Goal: Book appointment/travel/reservation

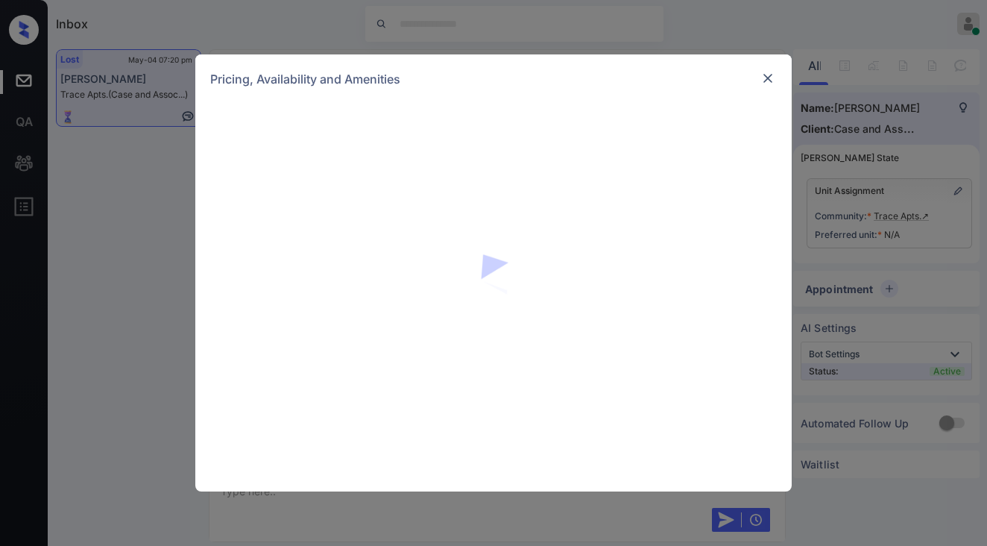
scroll to position [3227, 0]
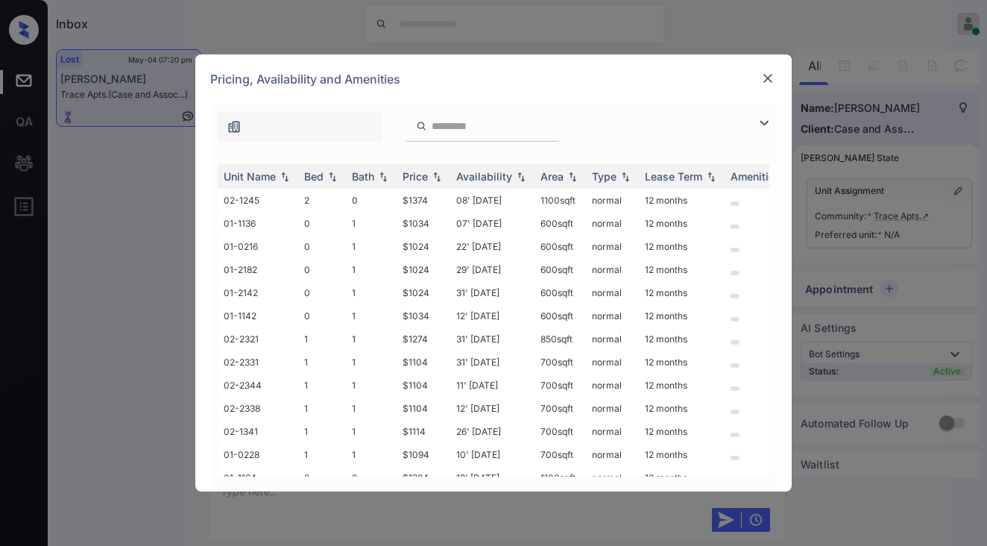
click at [760, 122] on img at bounding box center [764, 123] width 18 height 18
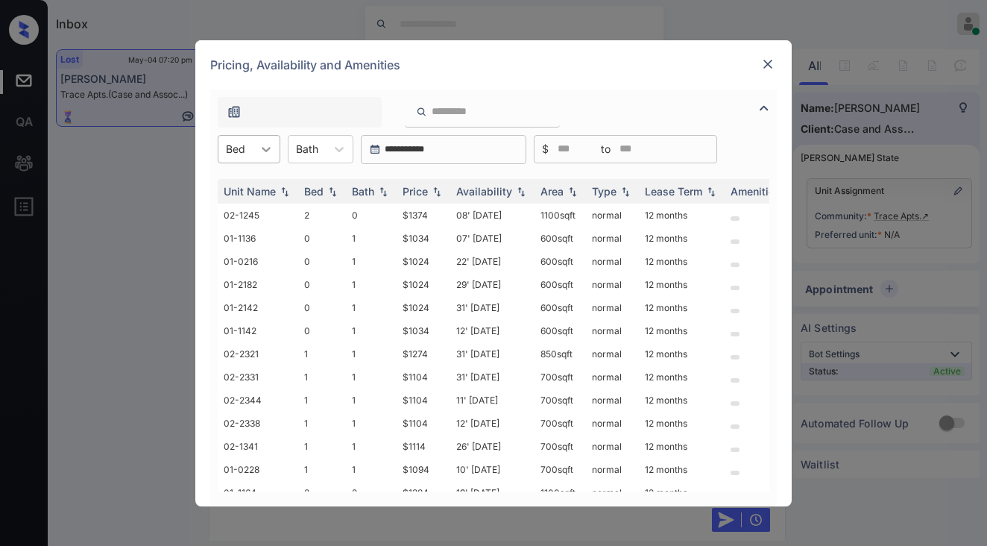
click at [265, 150] on icon at bounding box center [266, 149] width 9 height 5
click at [250, 239] on div "2" at bounding box center [249, 239] width 63 height 27
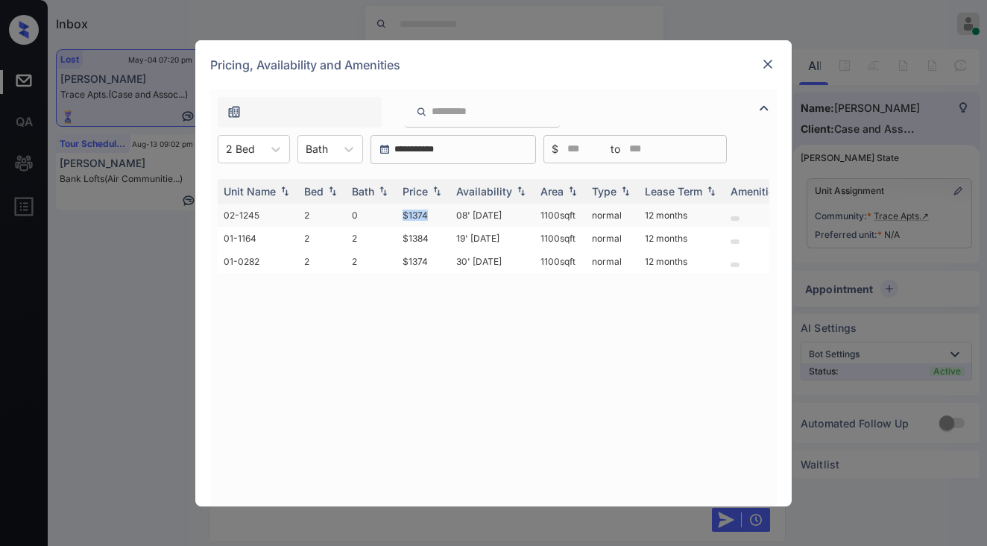
drag, startPoint x: 397, startPoint y: 210, endPoint x: 441, endPoint y: 210, distance: 44.0
click at [441, 210] on td "$1374" at bounding box center [424, 215] width 54 height 23
drag, startPoint x: 441, startPoint y: 210, endPoint x: 519, endPoint y: 151, distance: 98.0
click at [441, 210] on td "$1374" at bounding box center [424, 215] width 54 height 23
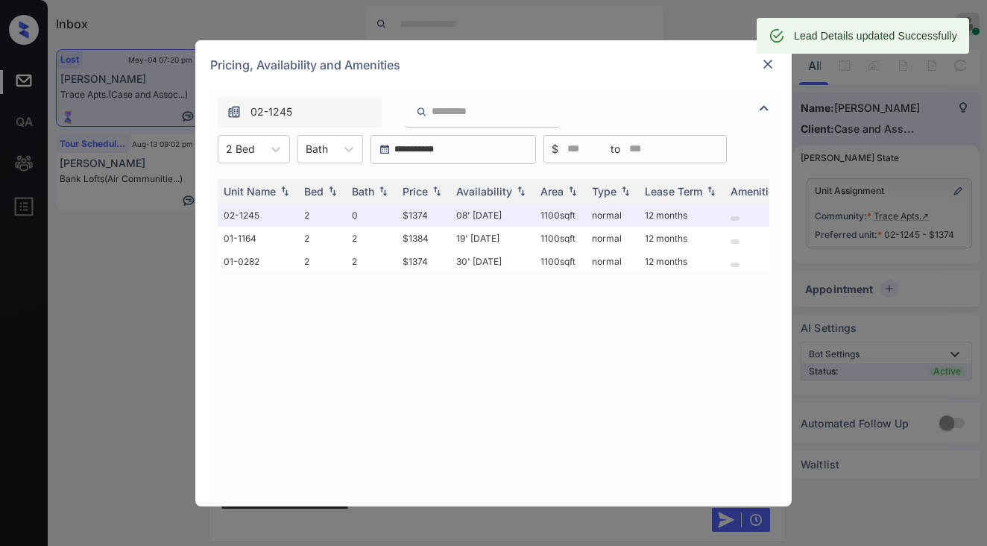
click at [768, 63] on img at bounding box center [768, 64] width 15 height 15
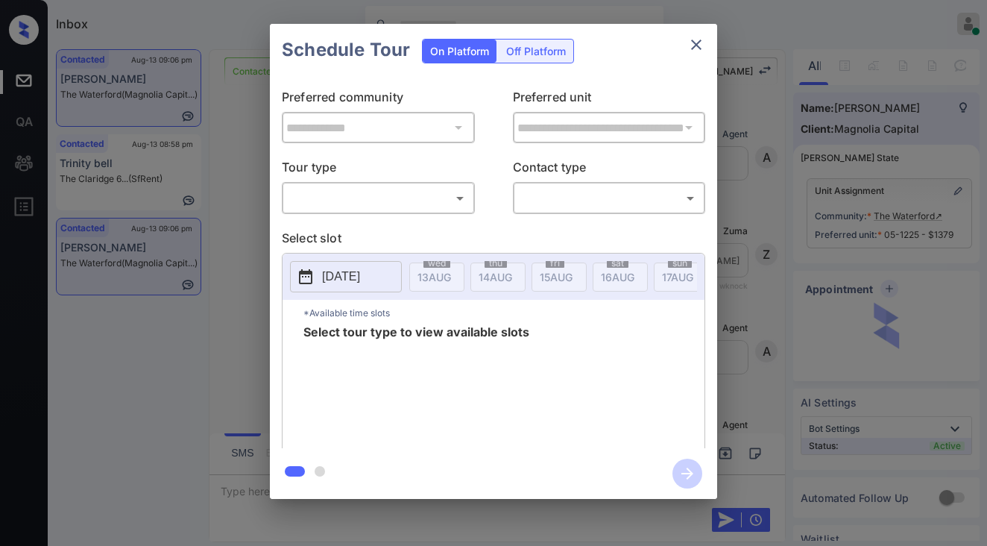
scroll to position [5592, 0]
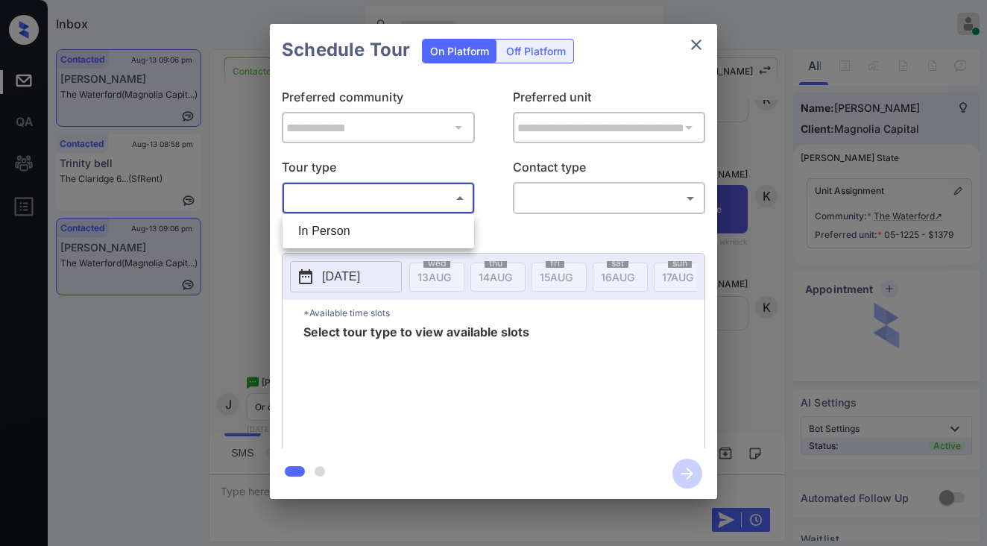
click at [394, 195] on body "Inbox Jezcil Usanastre Online Set yourself offline Set yourself on break Profil…" at bounding box center [493, 273] width 987 height 546
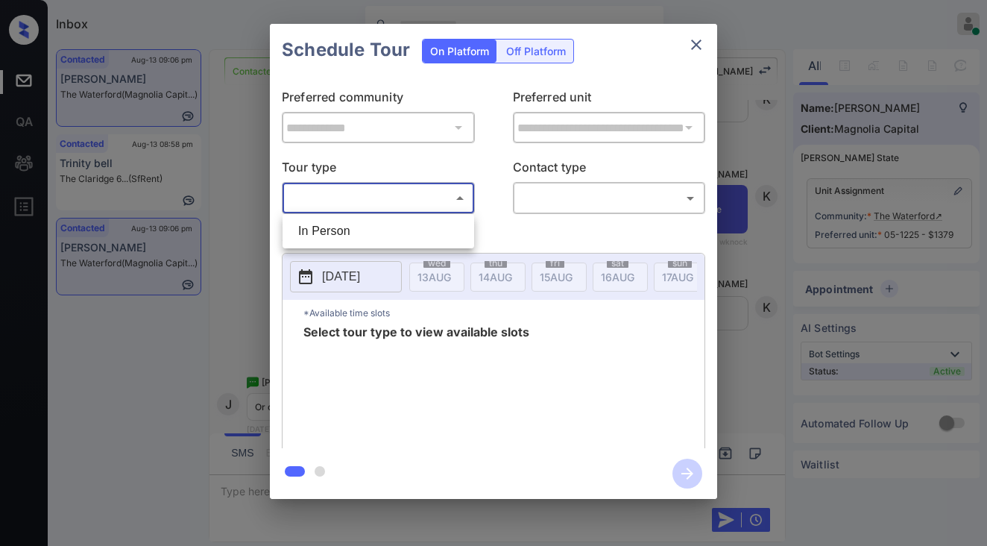
click at [397, 225] on li "In Person" at bounding box center [378, 231] width 184 height 27
type input "********"
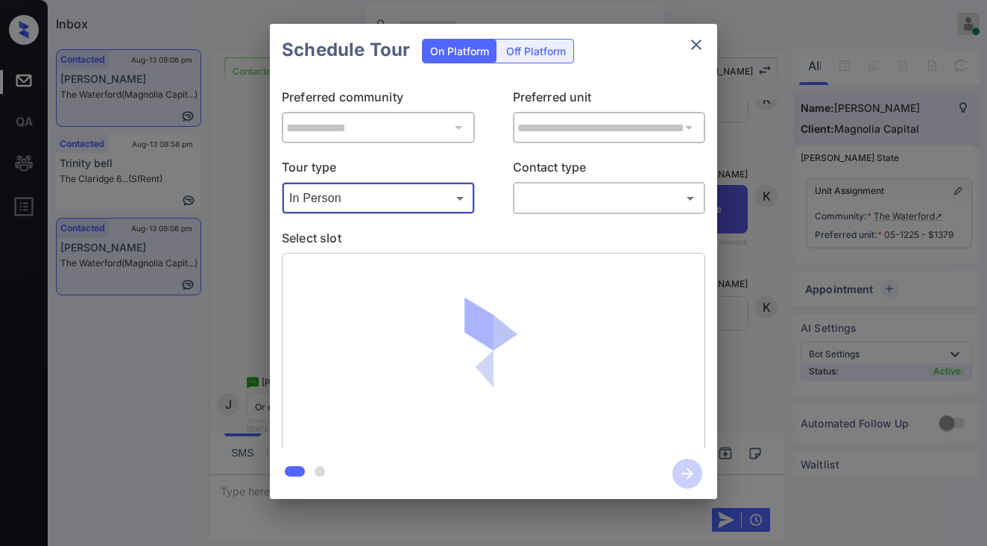
click at [611, 204] on body "Inbox Jezcil Usanastre Online Set yourself offline Set yourself on break Profil…" at bounding box center [493, 273] width 987 height 546
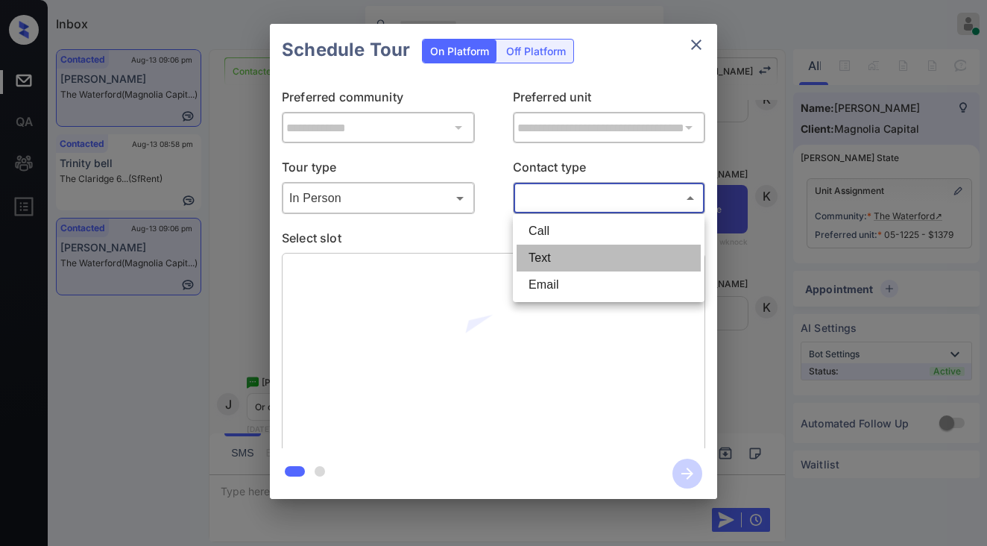
click at [589, 250] on li "Text" at bounding box center [609, 258] width 184 height 27
type input "****"
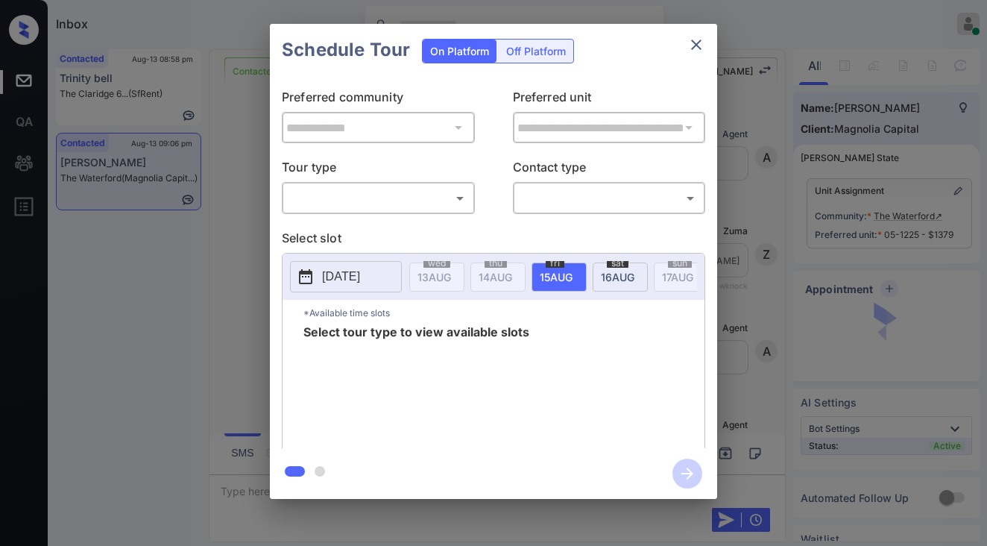
scroll to position [6364, 0]
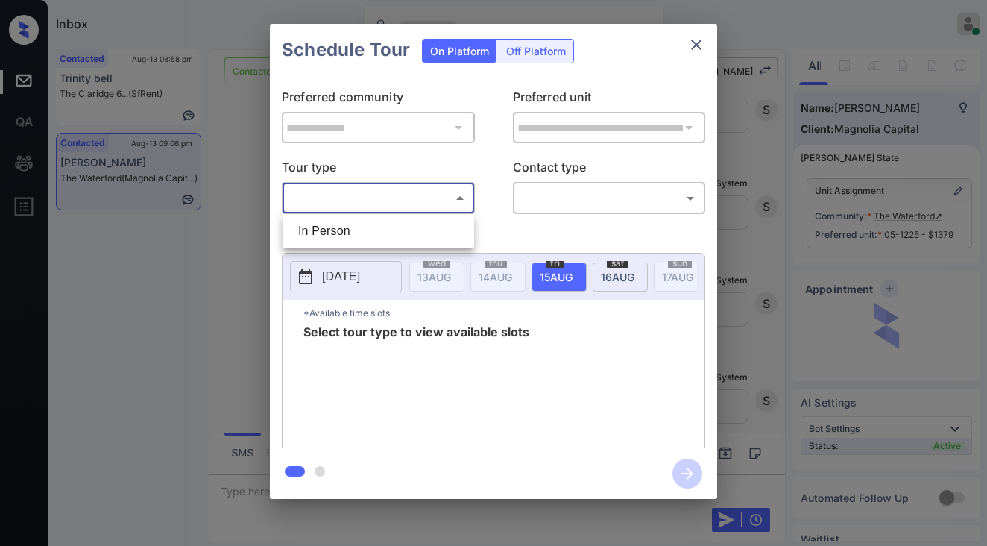
click at [431, 197] on body "Inbox Jezcil Usanastre Online Set yourself offline Set yourself on break Profil…" at bounding box center [493, 273] width 987 height 546
click at [403, 222] on li "In Person" at bounding box center [378, 231] width 184 height 27
type input "********"
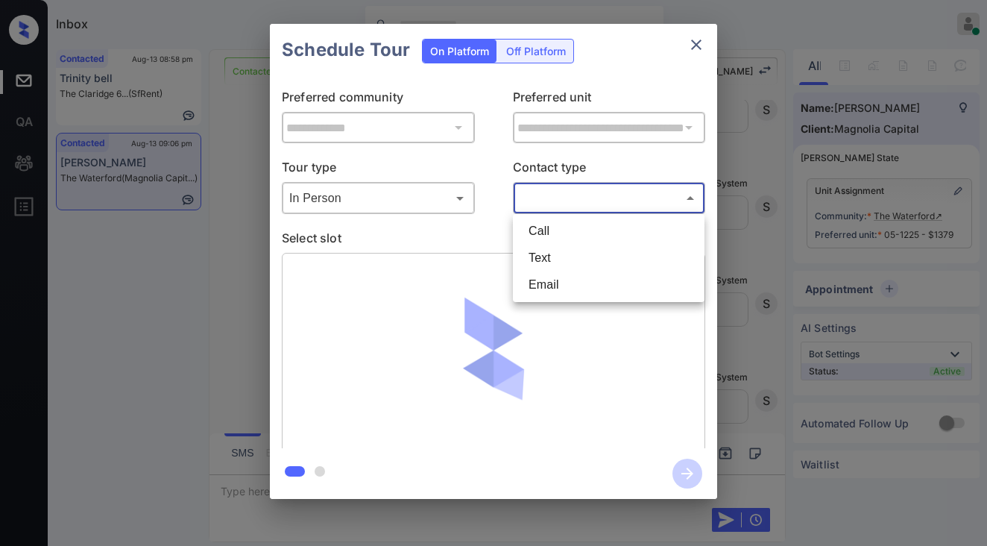
click at [528, 204] on body "Inbox Jezcil Usanastre Online Set yourself offline Set yourself on break Profil…" at bounding box center [493, 273] width 987 height 546
click at [524, 230] on li "Call" at bounding box center [609, 231] width 184 height 27
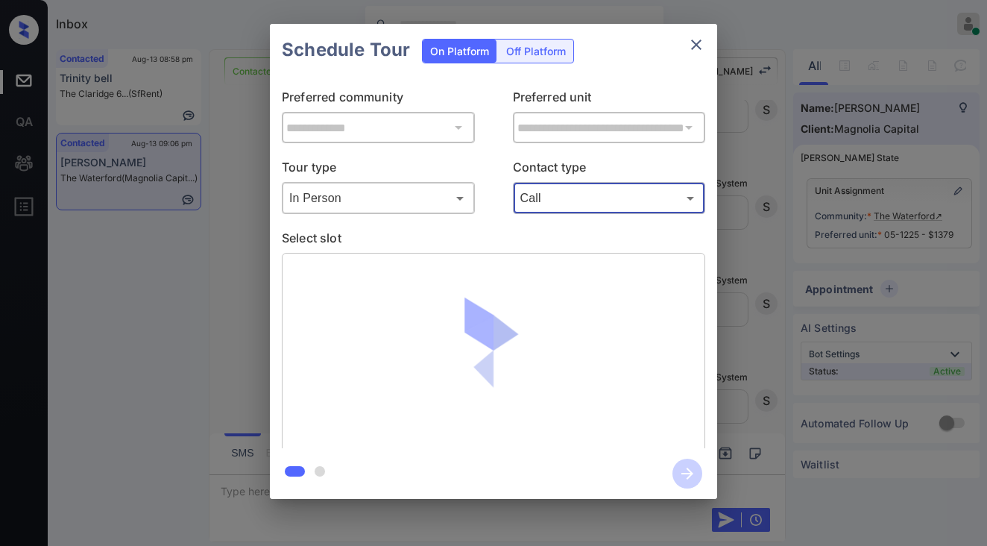
click at [549, 192] on body "Inbox Jezcil Usanastre Online Set yourself offline Set yourself on break Profil…" at bounding box center [493, 273] width 987 height 546
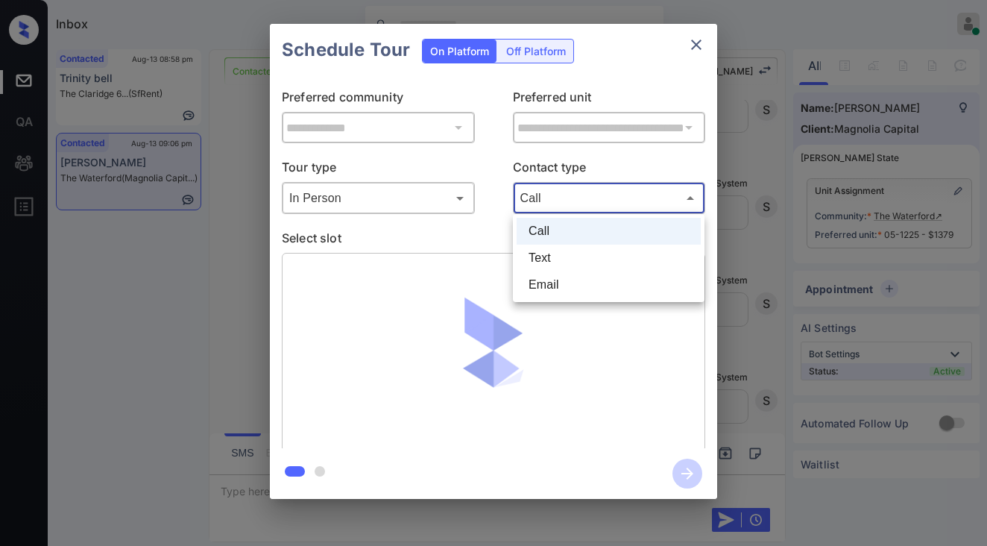
click at [540, 260] on li "Text" at bounding box center [609, 258] width 184 height 27
type input "****"
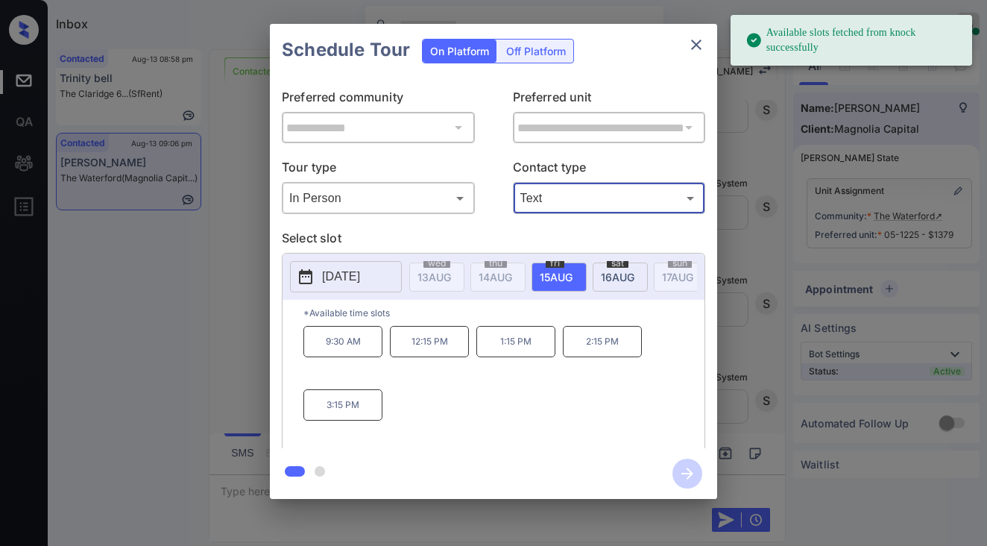
click at [385, 277] on button "[DATE]" at bounding box center [346, 276] width 112 height 31
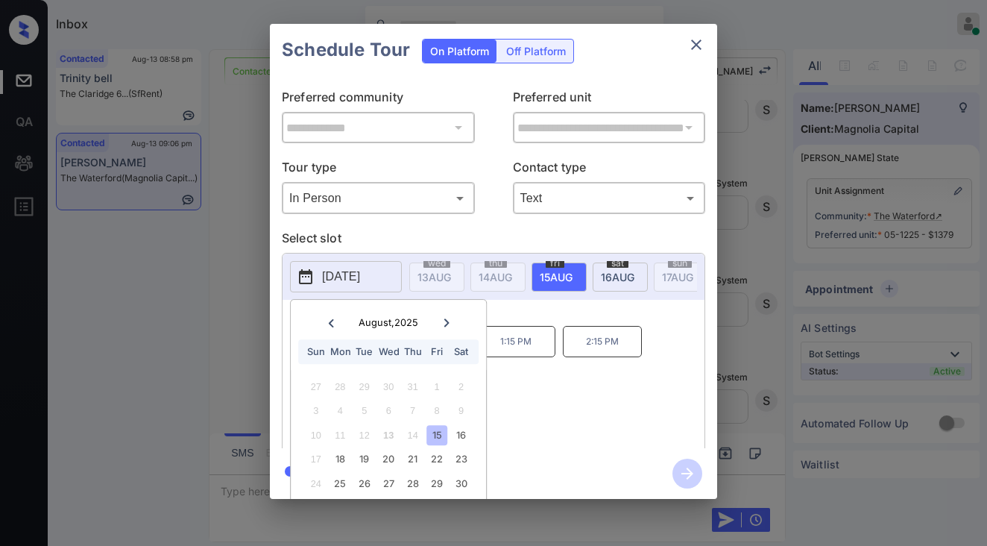
click at [448, 316] on div at bounding box center [446, 322] width 20 height 19
click at [448, 319] on icon at bounding box center [446, 322] width 9 height 9
click at [407, 314] on div "October , 2025" at bounding box center [389, 322] width 136 height 19
click at [251, 260] on div "**********" at bounding box center [493, 261] width 987 height 523
